Goal: Task Accomplishment & Management: Complete application form

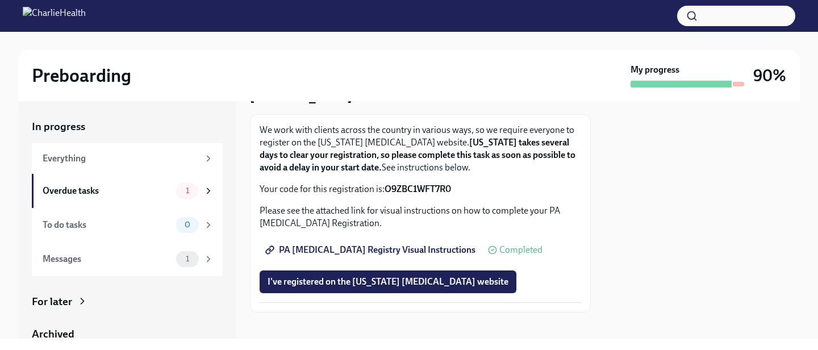
scroll to position [72, 0]
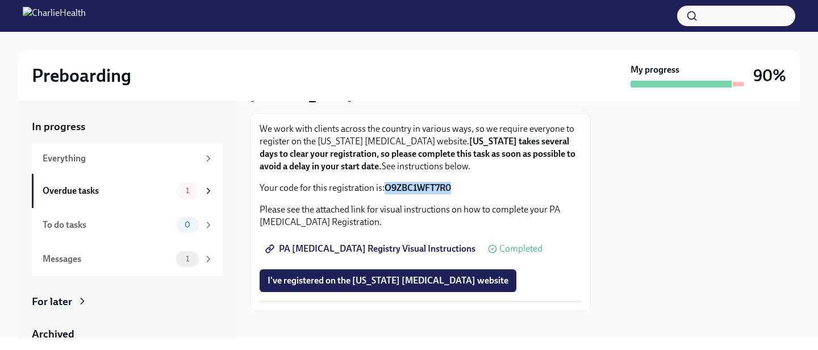
drag, startPoint x: 385, startPoint y: 189, endPoint x: 457, endPoint y: 188, distance: 72.1
click at [457, 188] on p "Your code for this registration is: O9ZBC1WFT7R0" at bounding box center [421, 188] width 322 height 12
copy strong "O9ZBC1WFT7R0"
click at [343, 274] on button "I've registered on the [US_STATE] [MEDICAL_DATA] website" at bounding box center [388, 280] width 257 height 23
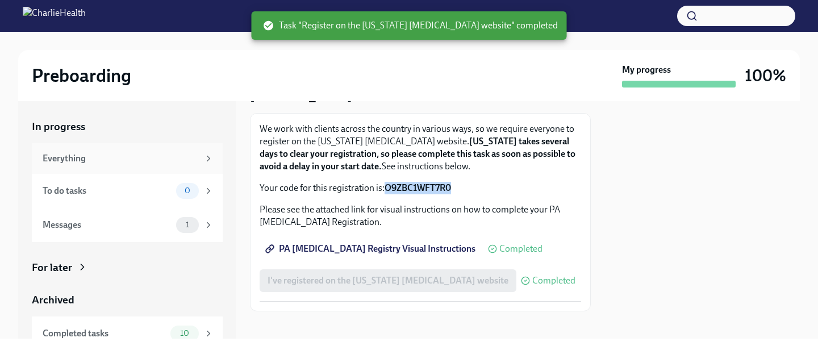
click at [162, 165] on div "Everything" at bounding box center [127, 158] width 191 height 31
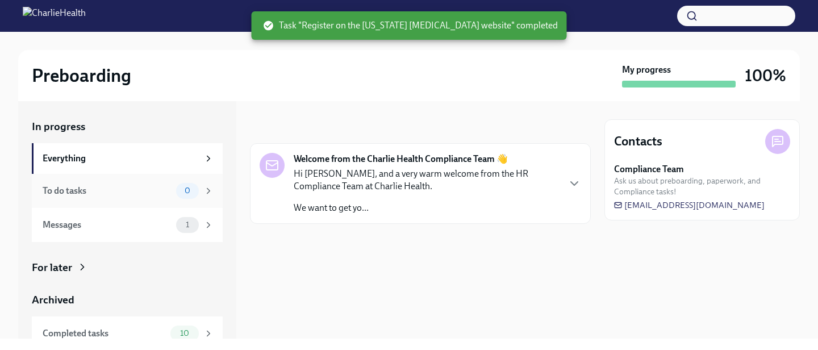
click at [154, 190] on div "To do tasks" at bounding box center [107, 191] width 129 height 12
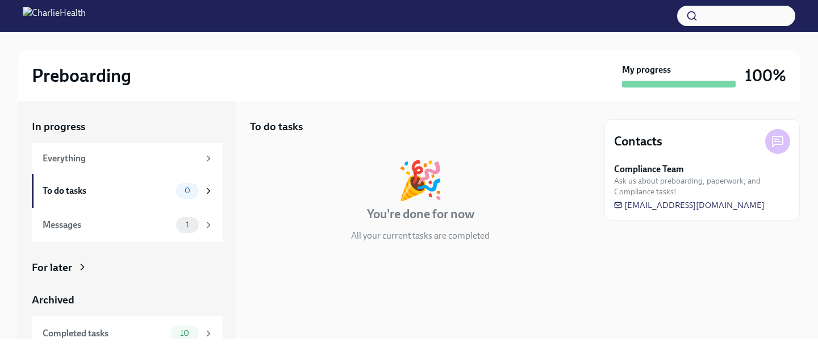
scroll to position [46, 0]
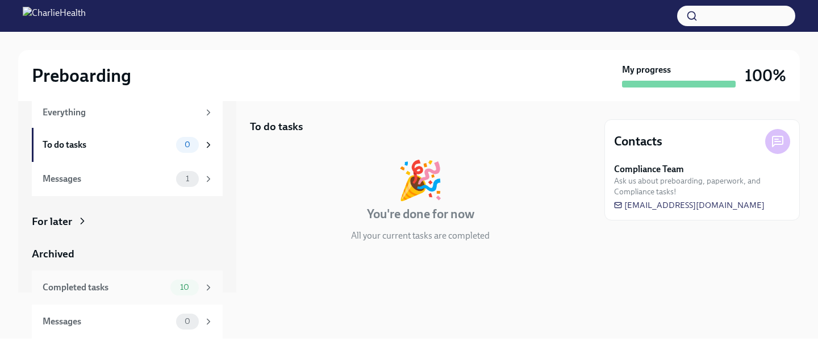
click at [189, 282] on div "10" at bounding box center [184, 287] width 28 height 16
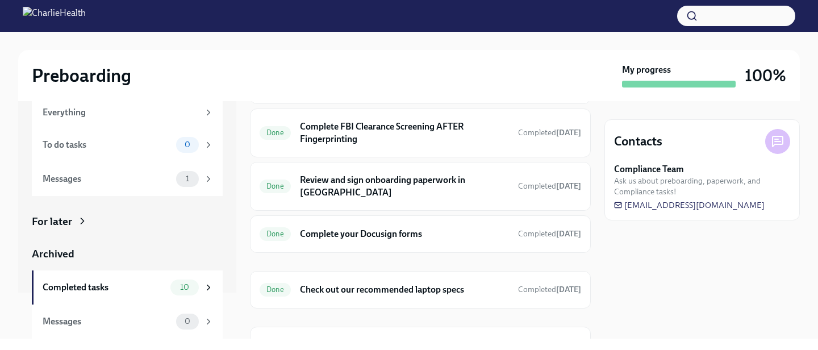
scroll to position [295, 0]
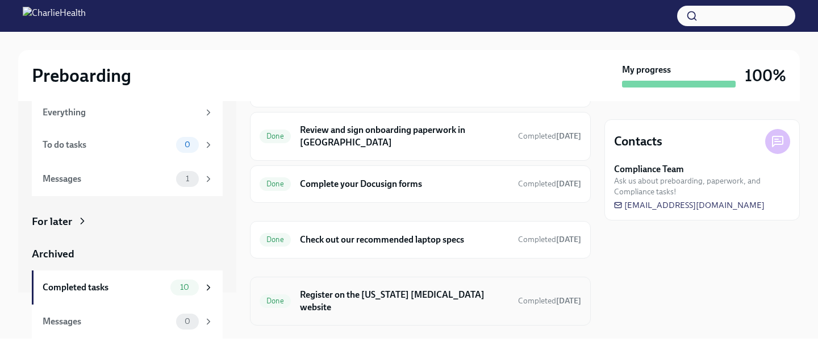
click at [388, 286] on div "Done Register on the [US_STATE] [MEDICAL_DATA] website Completed [DATE]" at bounding box center [421, 301] width 322 height 30
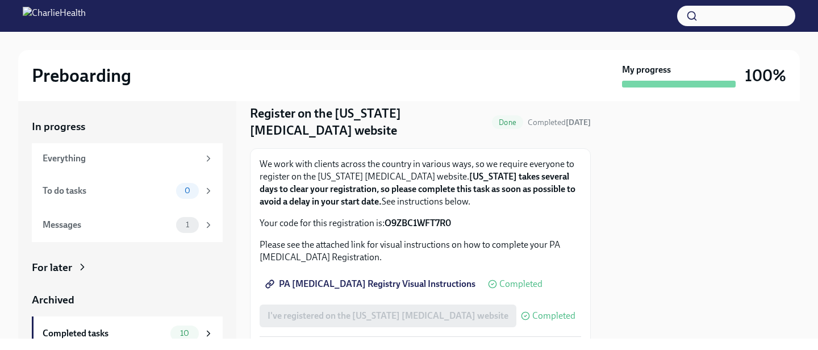
scroll to position [38, 0]
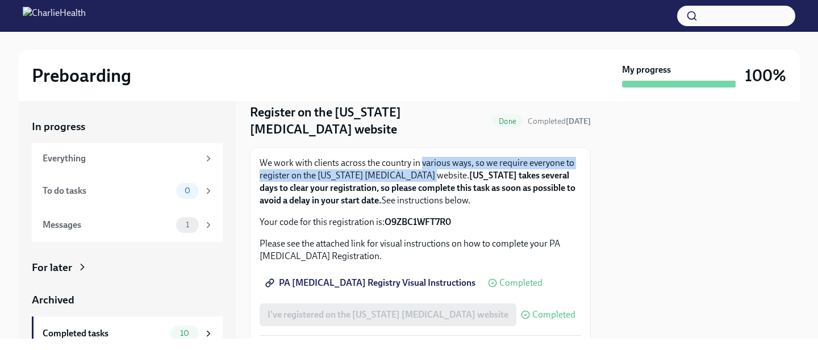
drag, startPoint x: 423, startPoint y: 161, endPoint x: 421, endPoint y: 177, distance: 15.5
click at [421, 176] on p "We work with clients across the country in various ways, so we require everyone…" at bounding box center [421, 182] width 322 height 50
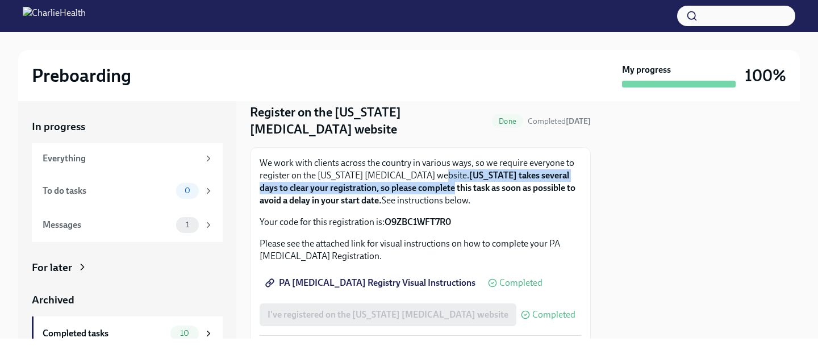
drag, startPoint x: 436, startPoint y: 174, endPoint x: 428, endPoint y: 184, distance: 12.2
click at [428, 184] on p "We work with clients across the country in various ways, so we require everyone…" at bounding box center [421, 182] width 322 height 50
